Goal: Task Accomplishment & Management: Manage account settings

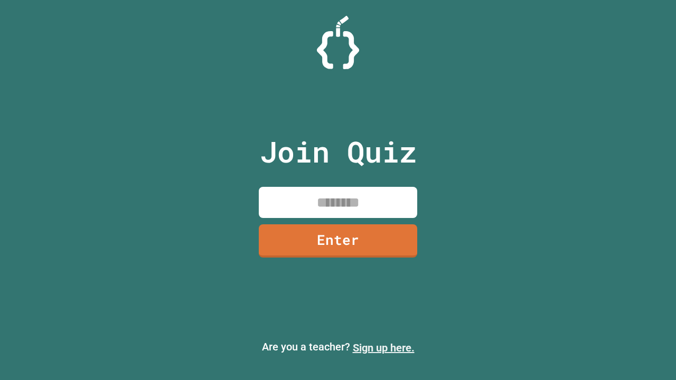
click at [383, 348] on link "Sign up here." at bounding box center [384, 348] width 62 height 13
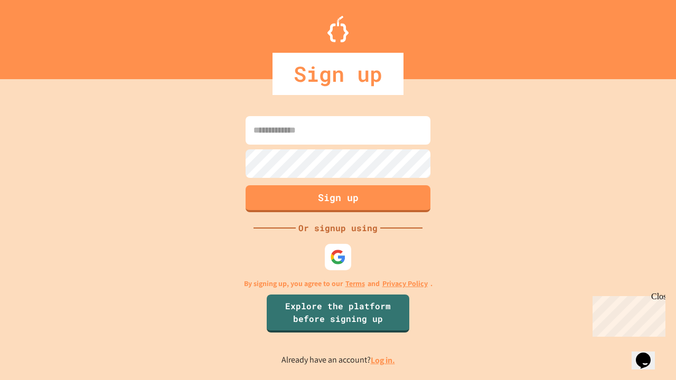
click at [383, 360] on link "Log in." at bounding box center [383, 360] width 24 height 11
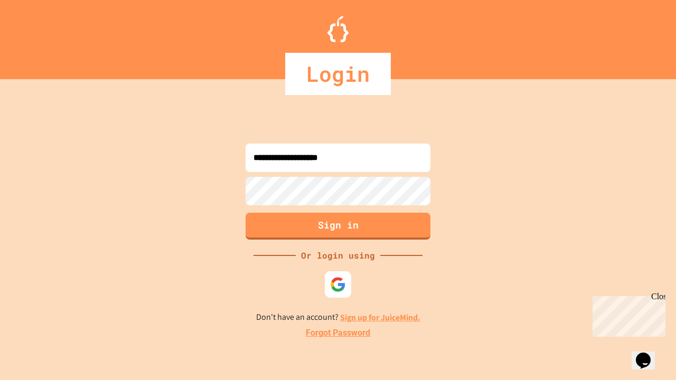
type input "**********"
